Goal: Find contact information: Find contact information

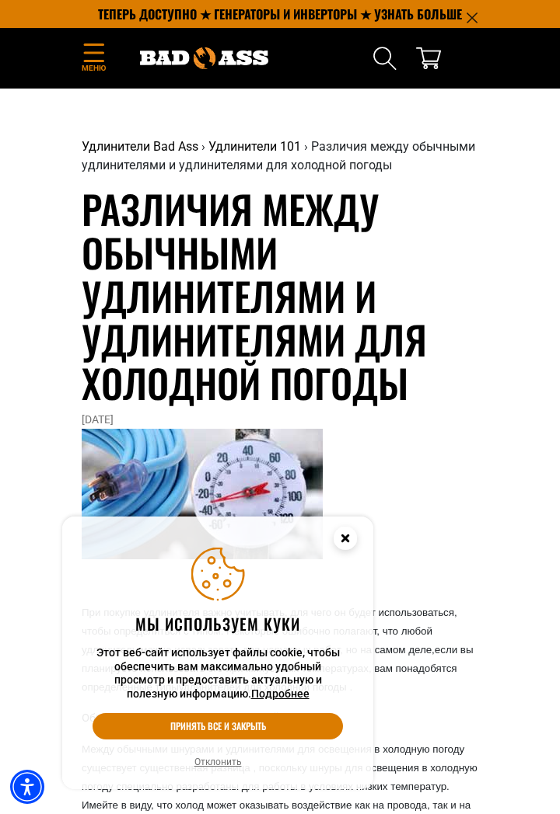
click at [342, 536] on icon "Close this option" at bounding box center [344, 537] width 5 height 5
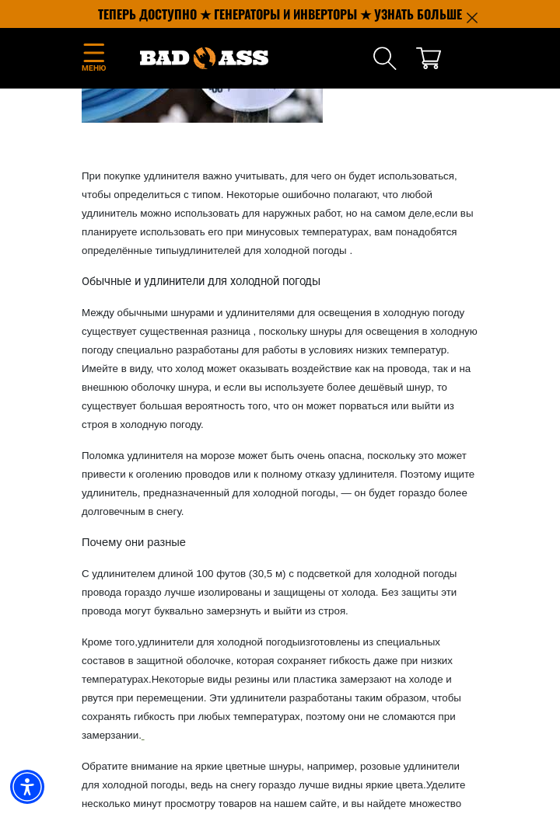
scroll to position [412, 0]
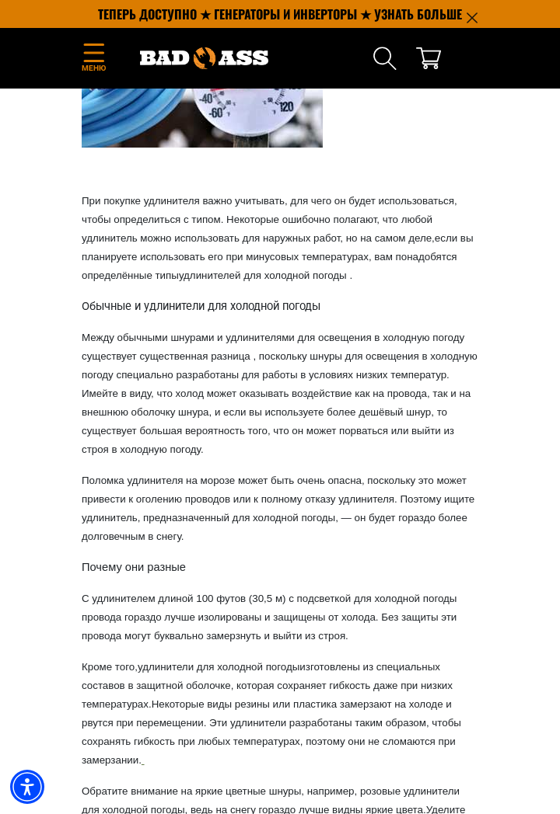
click at [2, 803] on section "Удлинители Bad Ass › Удлинители 101 › Различия между обычными удлинителями и уд…" at bounding box center [280, 337] width 560 height 1320
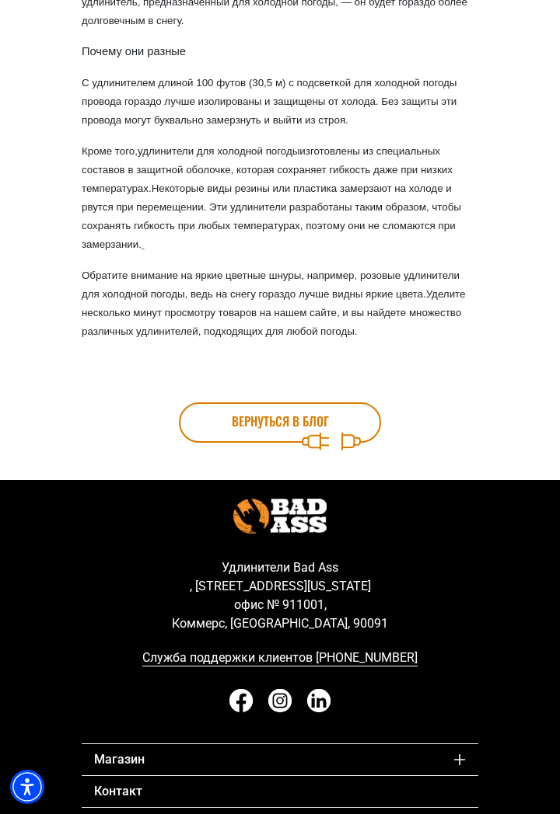
scroll to position [963, 0]
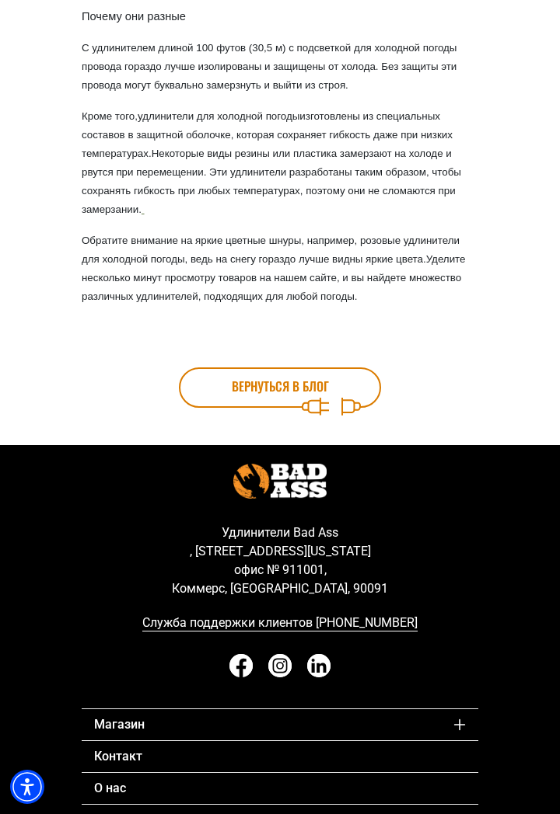
click at [124, 759] on font "Контакт" at bounding box center [118, 756] width 48 height 15
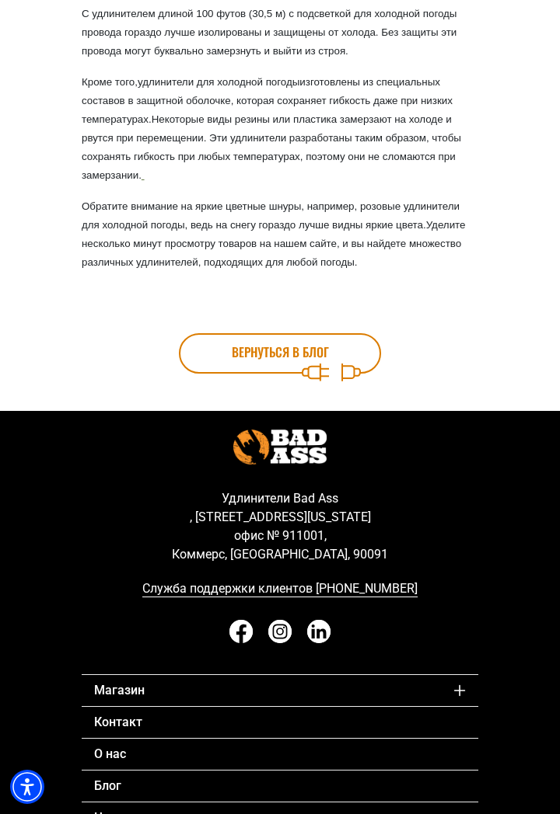
scroll to position [1013, 0]
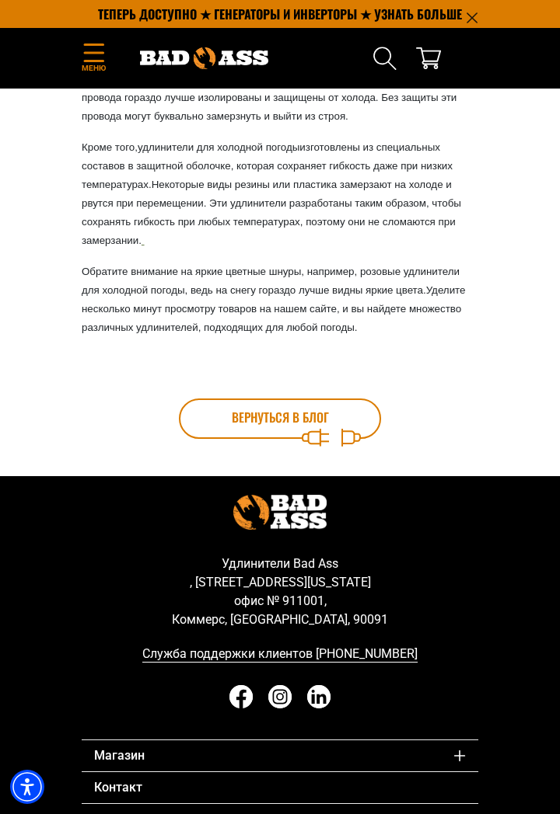
click at [120, 754] on font "Магазин" at bounding box center [119, 755] width 51 height 15
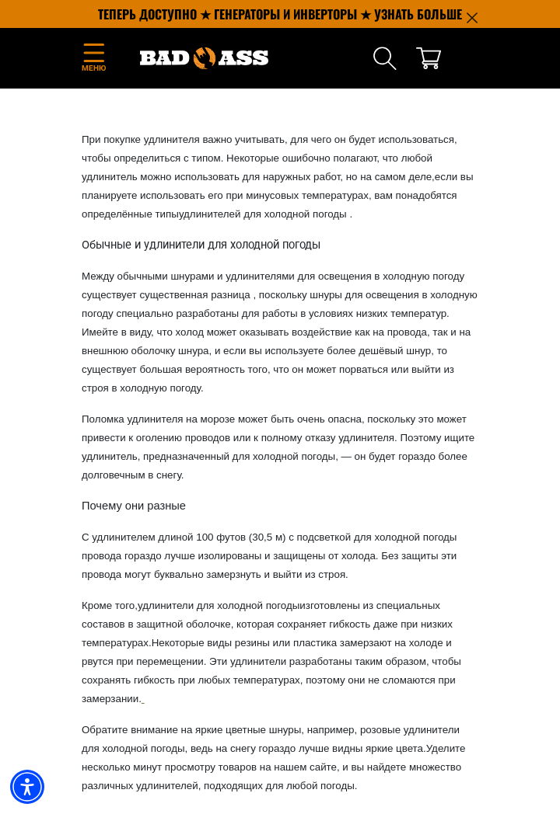
scroll to position [473, 0]
